Goal: Task Accomplishment & Management: Complete application form

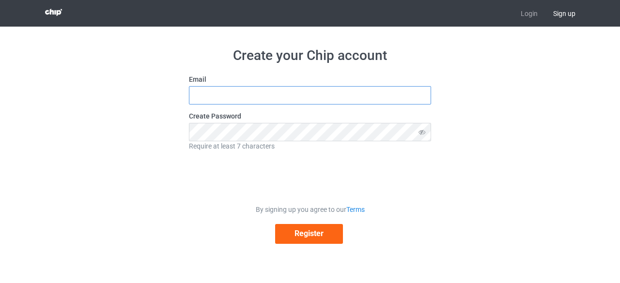
click at [340, 95] on input "text" at bounding box center [310, 95] width 242 height 18
type input "[EMAIL_ADDRESS][DOMAIN_NAME]"
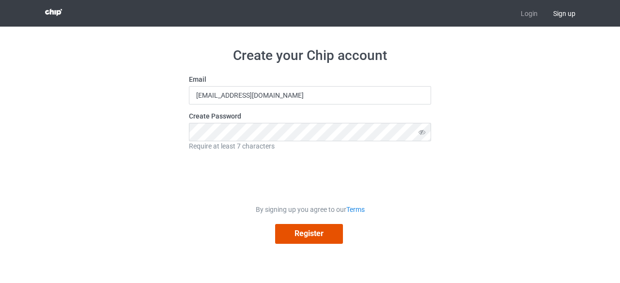
click at [286, 237] on button "Register" at bounding box center [309, 234] width 68 height 20
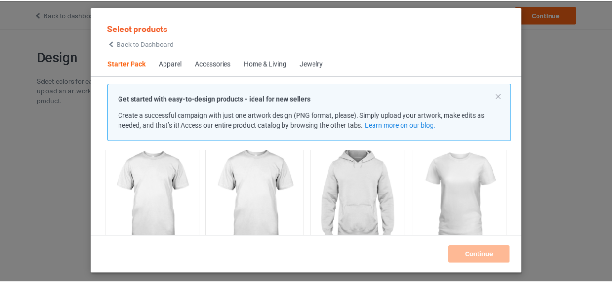
scroll to position [82, 0]
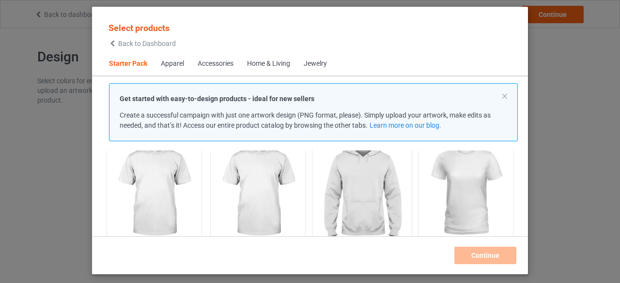
click at [358, 195] on img at bounding box center [361, 193] width 91 height 114
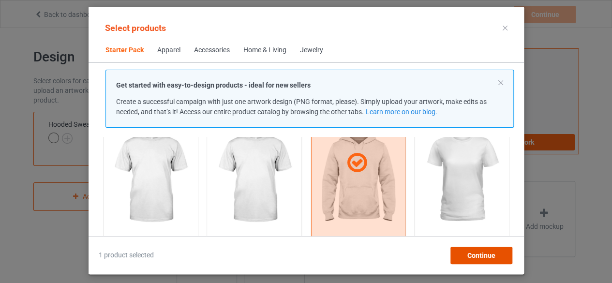
click at [479, 259] on span "Continue" at bounding box center [481, 256] width 28 height 8
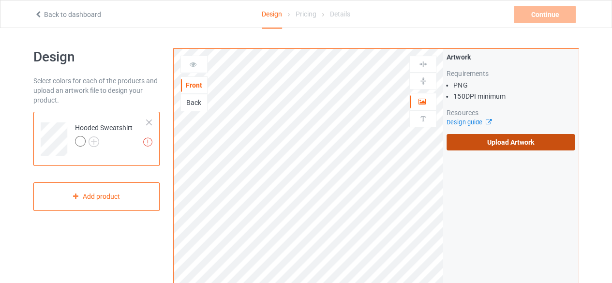
click at [474, 144] on label "Upload Artwork" at bounding box center [511, 142] width 128 height 16
click at [0, 0] on input "Upload Artwork" at bounding box center [0, 0] width 0 height 0
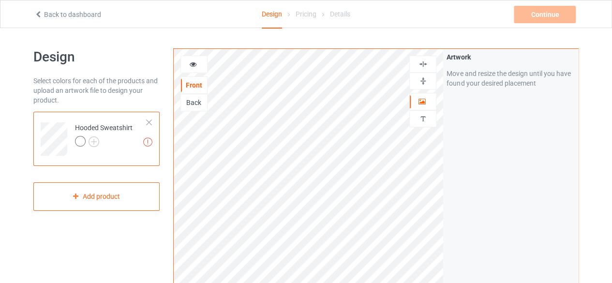
click at [88, 144] on div at bounding box center [82, 143] width 14 height 14
click at [92, 141] on img at bounding box center [94, 142] width 11 height 11
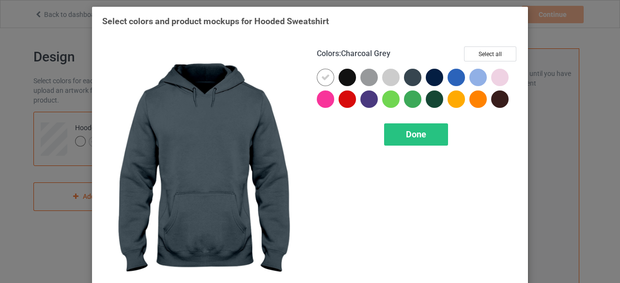
click at [409, 82] on div at bounding box center [412, 77] width 17 height 17
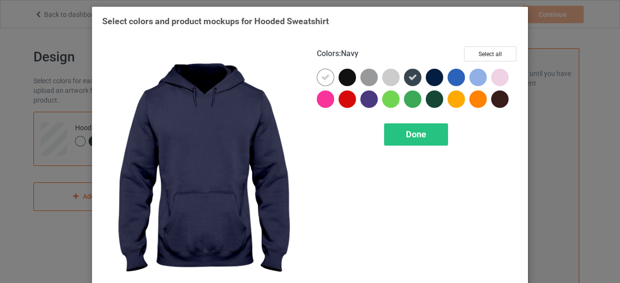
click at [426, 81] on div at bounding box center [434, 77] width 17 height 17
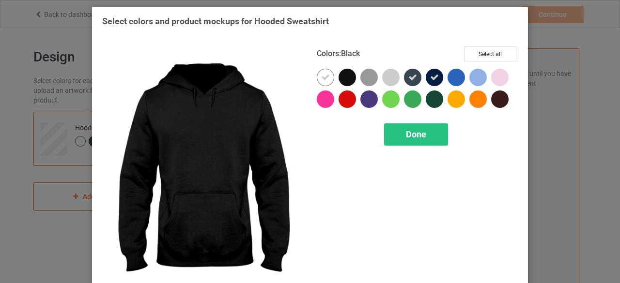
click at [348, 81] on div at bounding box center [346, 77] width 17 height 17
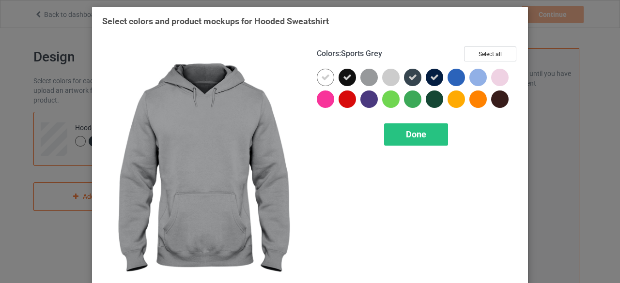
click at [372, 75] on div at bounding box center [368, 77] width 17 height 17
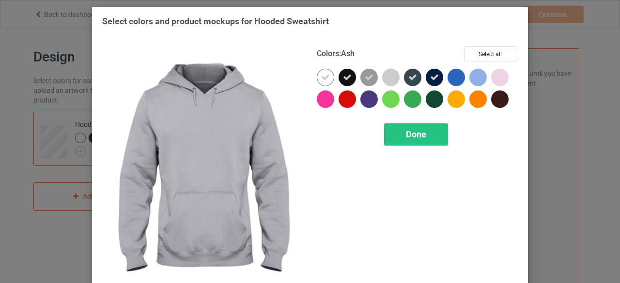
click at [388, 78] on div at bounding box center [390, 77] width 17 height 17
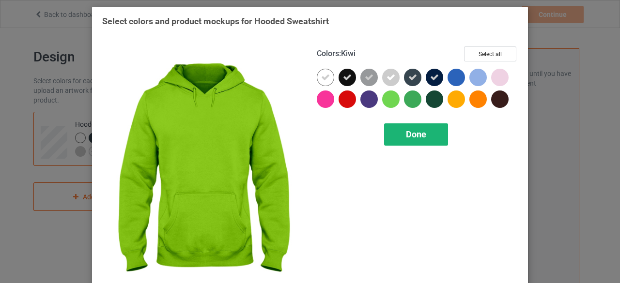
click at [400, 136] on div "Done" at bounding box center [416, 134] width 64 height 22
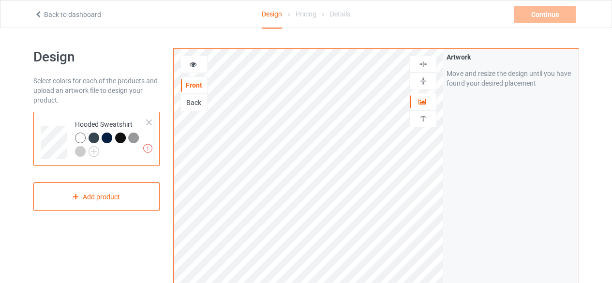
click at [123, 137] on div at bounding box center [120, 138] width 11 height 11
click at [118, 137] on div at bounding box center [120, 138] width 11 height 11
click at [90, 139] on div at bounding box center [94, 138] width 11 height 11
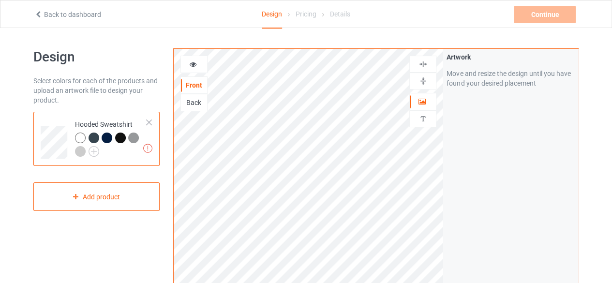
click at [90, 139] on div at bounding box center [94, 138] width 11 height 11
click at [120, 138] on div at bounding box center [120, 138] width 11 height 11
click at [133, 137] on div at bounding box center [133, 138] width 11 height 11
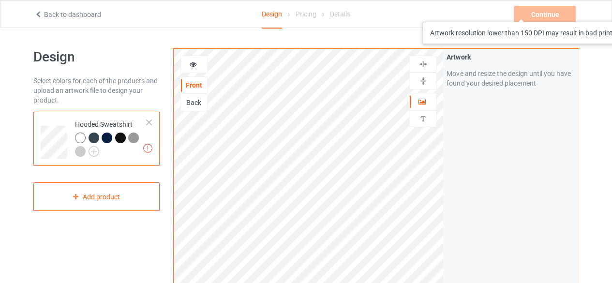
click at [535, 12] on div "Continue Artwork resolution lower than 150 DPI may result in bad print" at bounding box center [546, 14] width 64 height 17
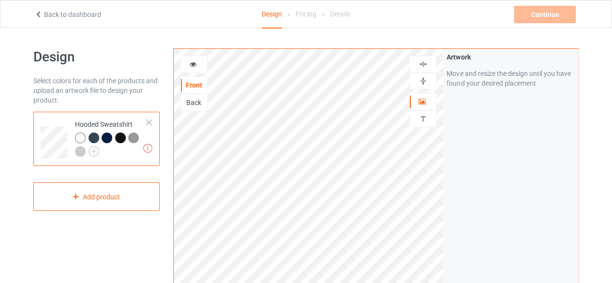
click at [425, 80] on img at bounding box center [423, 80] width 9 height 9
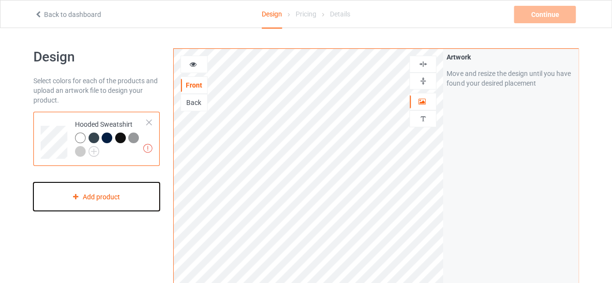
click at [93, 197] on div "Add product" at bounding box center [96, 197] width 126 height 29
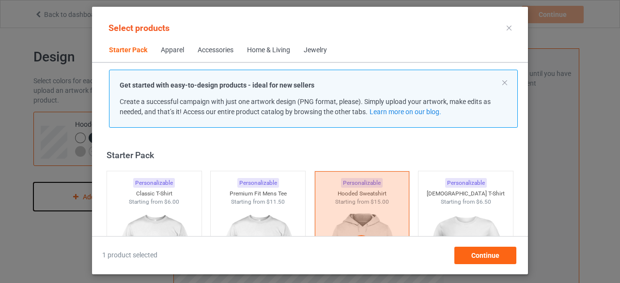
scroll to position [12, 0]
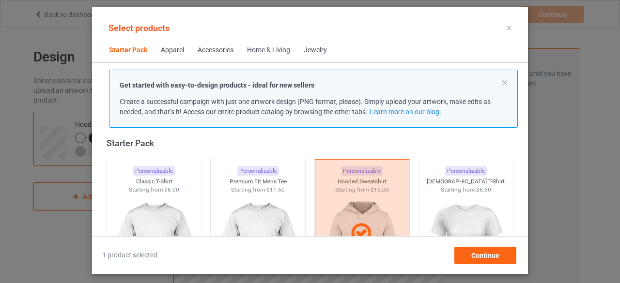
click at [506, 28] on icon at bounding box center [508, 28] width 5 height 5
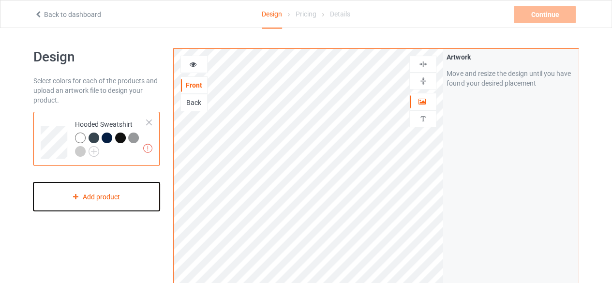
click at [96, 199] on div "Add product" at bounding box center [96, 197] width 126 height 29
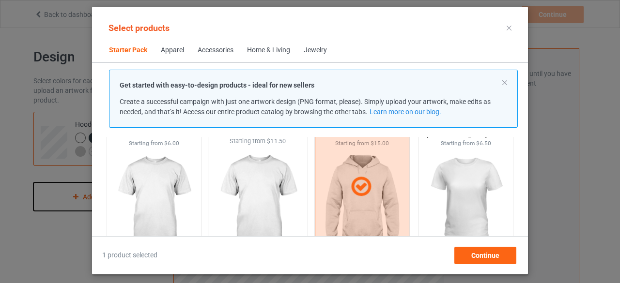
scroll to position [57, 0]
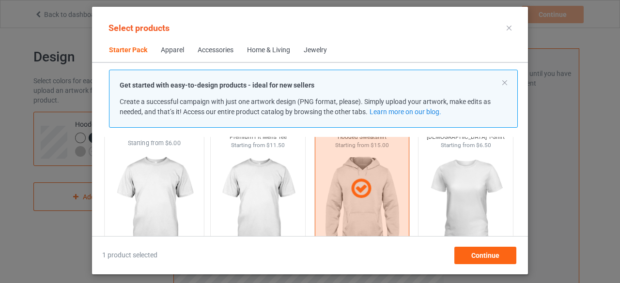
click at [161, 189] on img at bounding box center [153, 205] width 91 height 114
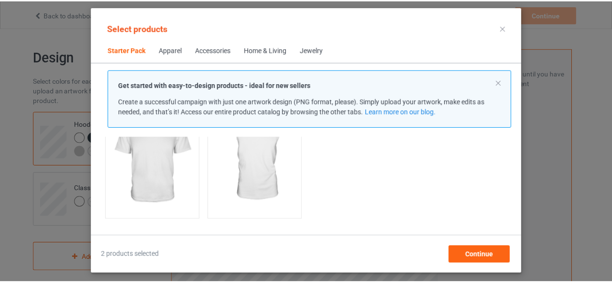
scroll to position [258, 0]
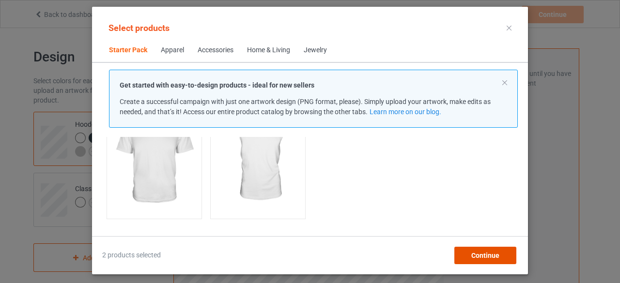
click at [489, 254] on span "Continue" at bounding box center [485, 256] width 28 height 8
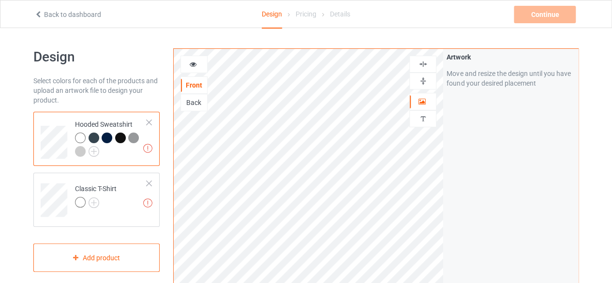
click at [303, 16] on div "Pricing" at bounding box center [306, 13] width 21 height 27
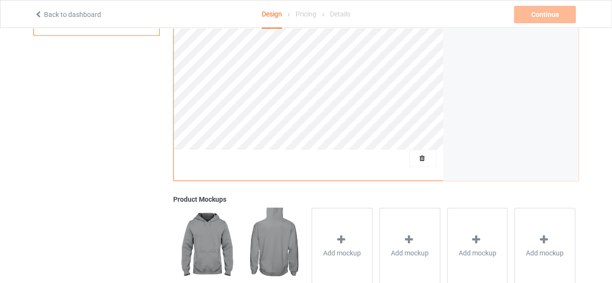
scroll to position [343, 0]
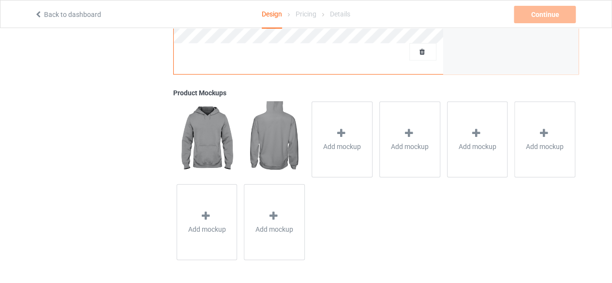
click at [280, 134] on img at bounding box center [274, 139] width 61 height 76
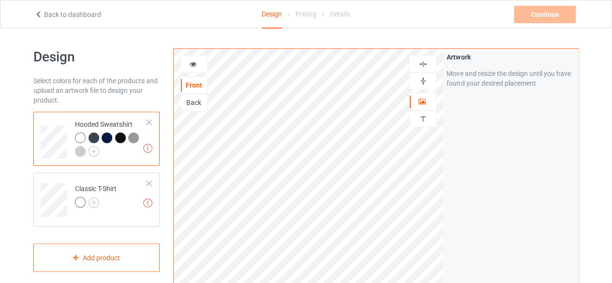
click at [191, 104] on div "Back" at bounding box center [194, 103] width 26 height 10
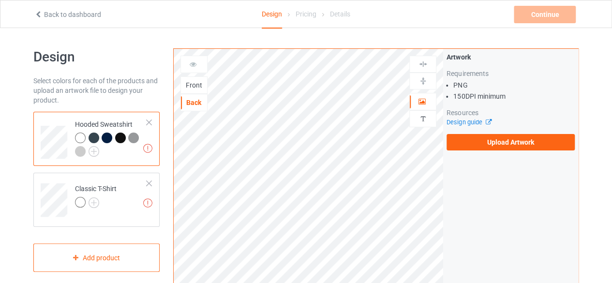
click at [188, 69] on div at bounding box center [194, 64] width 27 height 17
click at [191, 79] on div "Front" at bounding box center [194, 84] width 27 height 17
click at [189, 91] on div "Front" at bounding box center [194, 84] width 27 height 17
click at [188, 82] on div "Front" at bounding box center [194, 85] width 26 height 10
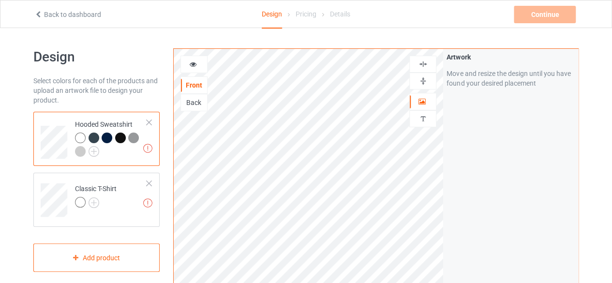
click at [189, 71] on div at bounding box center [194, 64] width 27 height 17
click at [192, 101] on div "Back" at bounding box center [194, 103] width 26 height 10
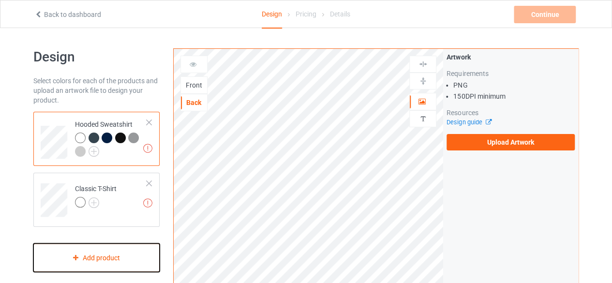
click at [126, 260] on div "Add product" at bounding box center [96, 258] width 126 height 29
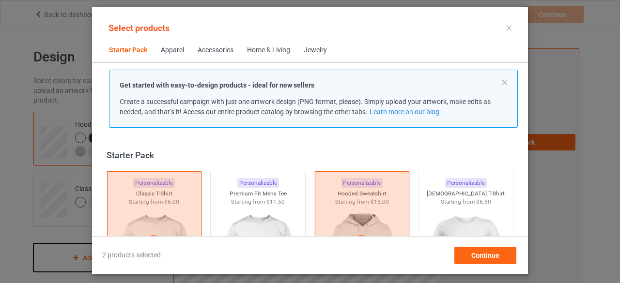
scroll to position [12, 0]
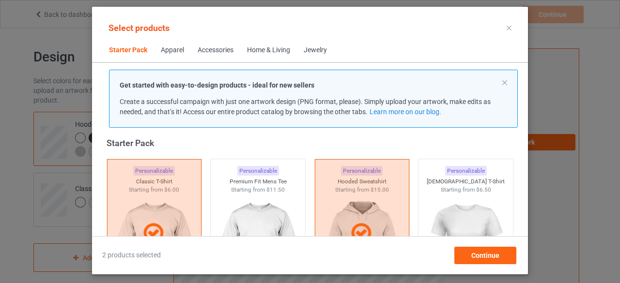
drag, startPoint x: 504, startPoint y: 28, endPoint x: 510, endPoint y: 27, distance: 6.8
click at [510, 27] on div at bounding box center [508, 27] width 17 height 15
click at [510, 27] on icon at bounding box center [508, 28] width 5 height 5
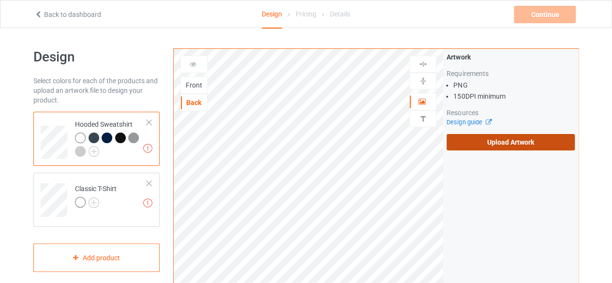
click at [495, 143] on label "Upload Artwork" at bounding box center [511, 142] width 128 height 16
click at [0, 0] on input "Upload Artwork" at bounding box center [0, 0] width 0 height 0
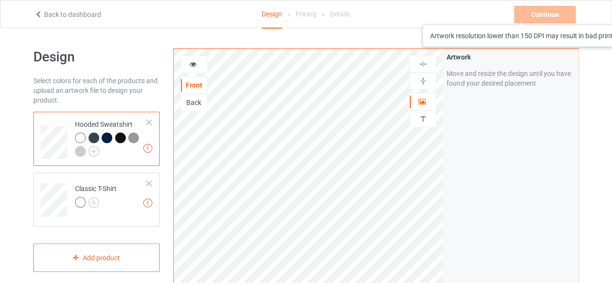
click at [527, 15] on div "Continue Artwork resolution lower than 150 DPI may result in bad print" at bounding box center [546, 14] width 64 height 17
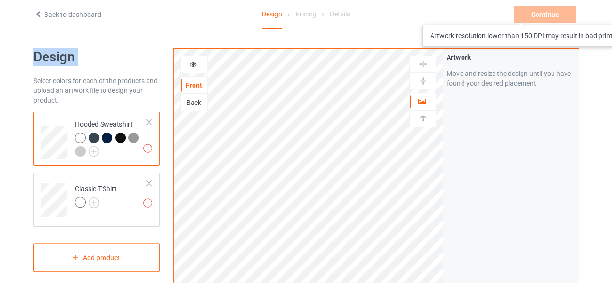
click at [527, 15] on div "Continue Artwork resolution lower than 150 DPI may result in bad print" at bounding box center [546, 14] width 64 height 17
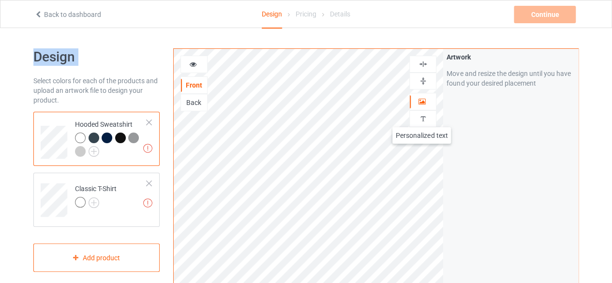
click at [422, 118] on img at bounding box center [423, 118] width 9 height 9
